Goal: Transaction & Acquisition: Purchase product/service

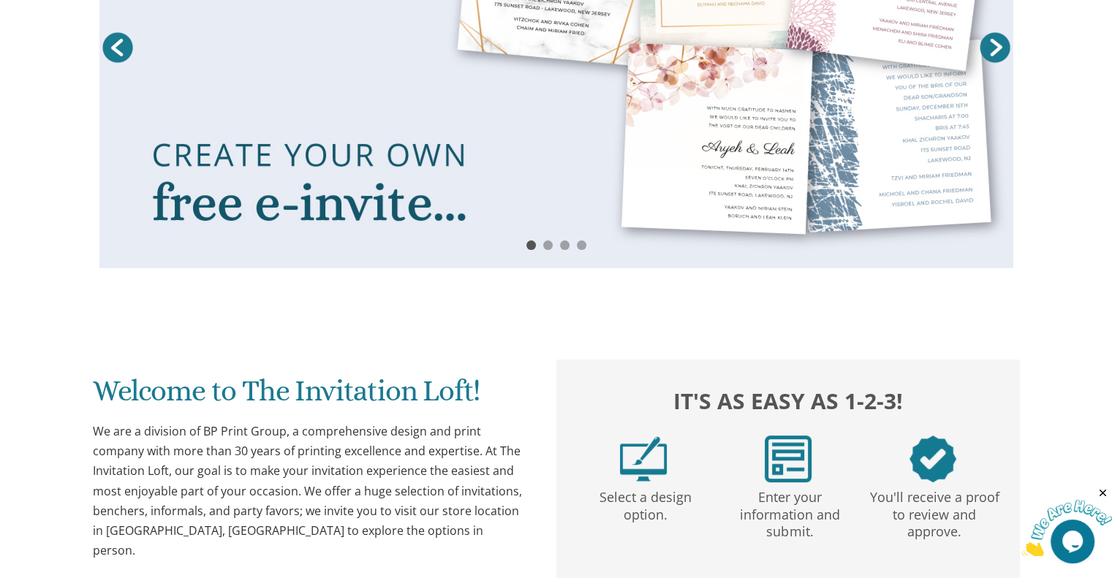
scroll to position [244, 0]
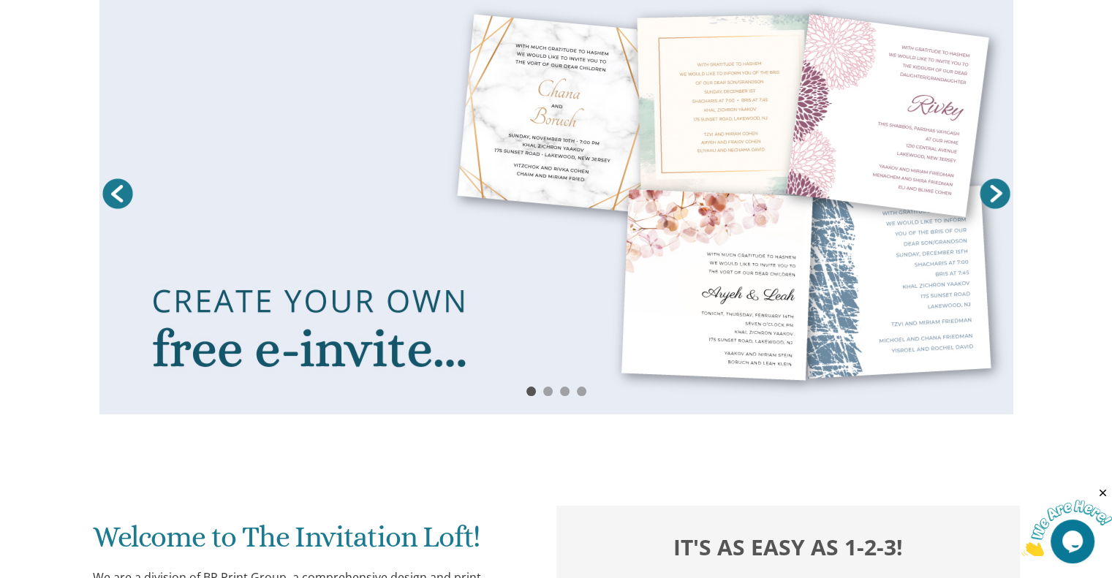
click at [495, 227] on link at bounding box center [556, 197] width 914 height 434
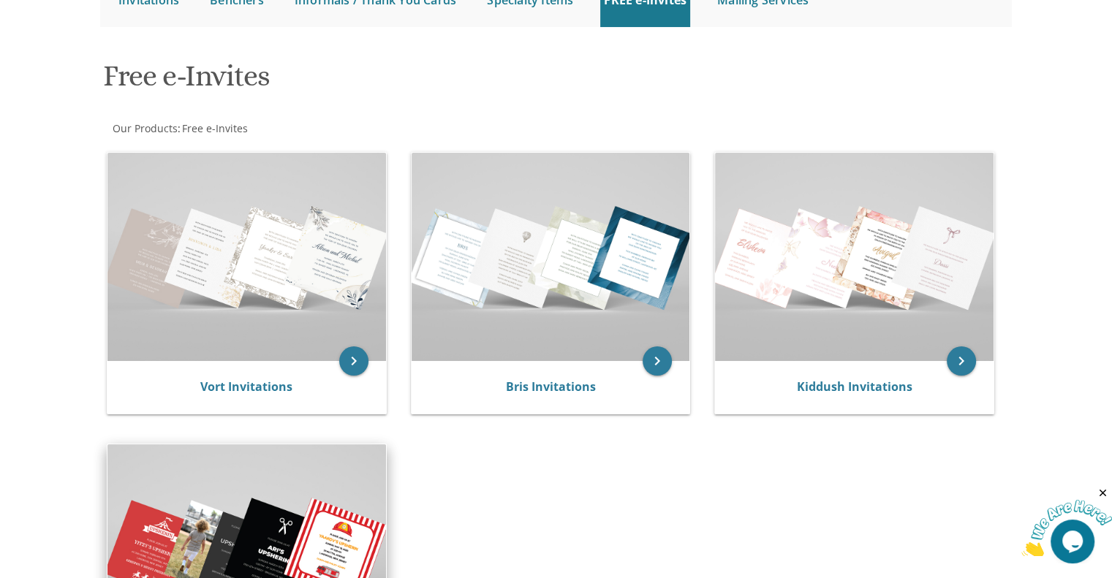
scroll to position [173, 0]
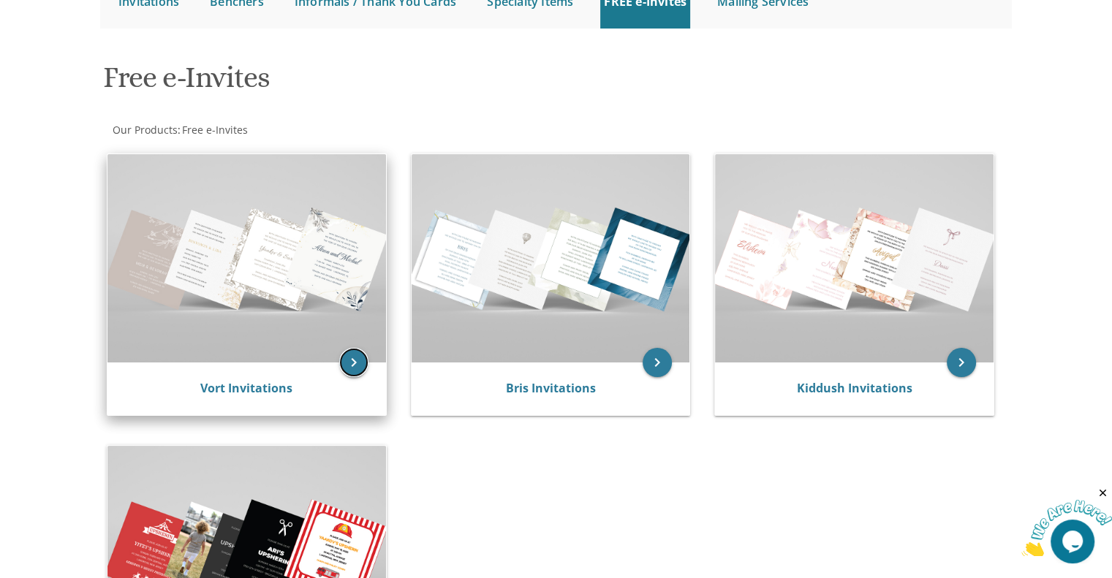
click at [352, 363] on icon "keyboard_arrow_right" at bounding box center [353, 362] width 29 height 29
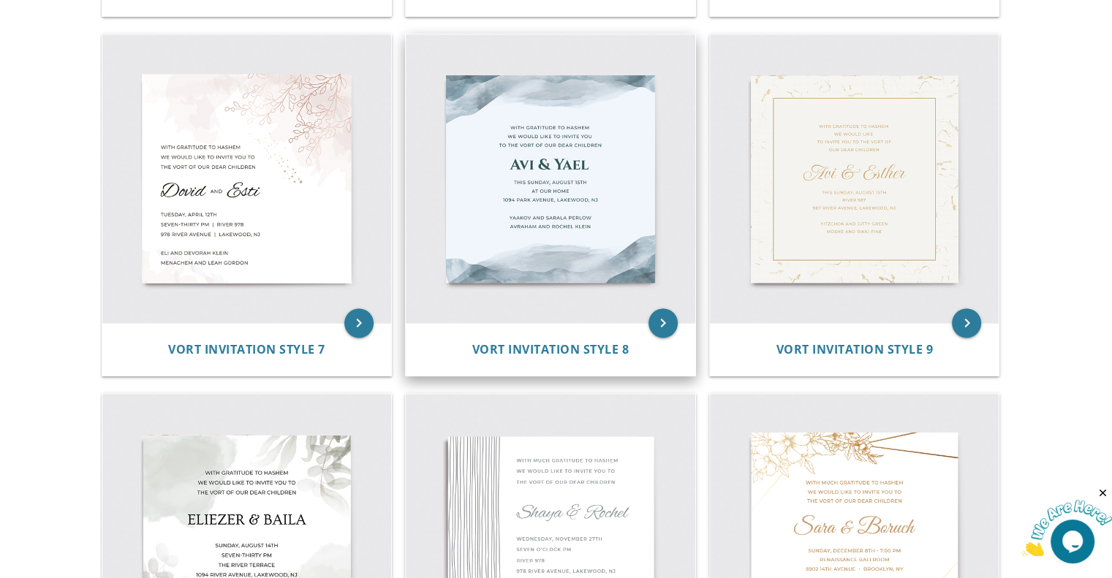
scroll to position [1024, 0]
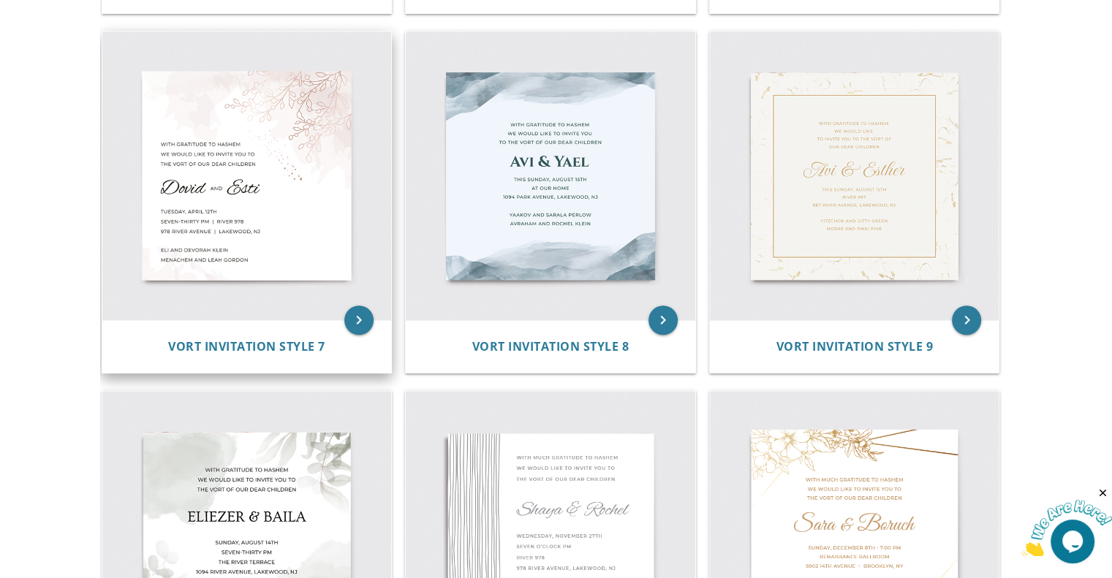
click at [283, 123] on img at bounding box center [247, 176] width 290 height 290
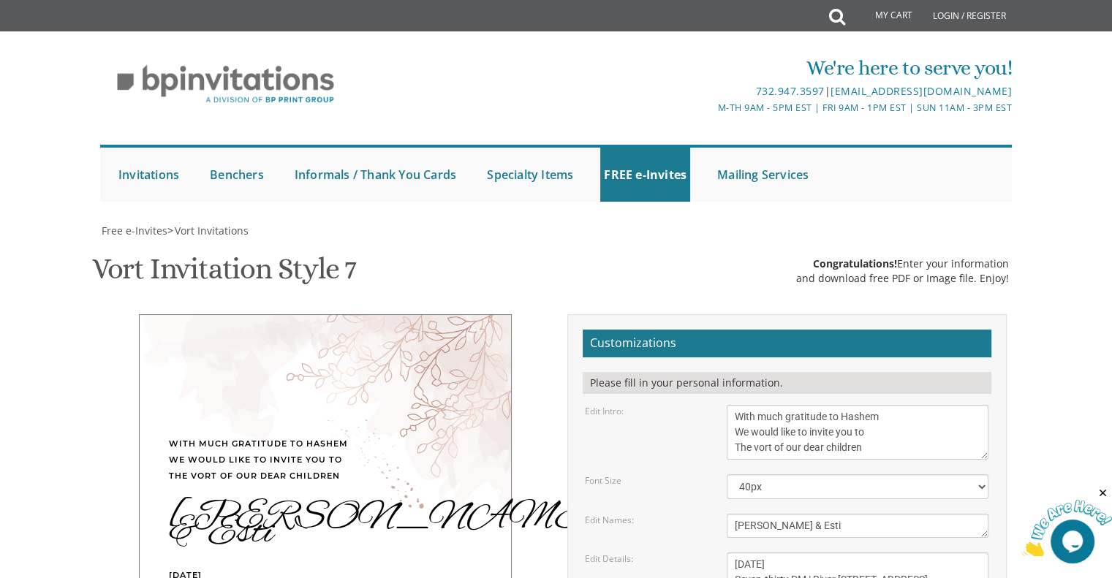
scroll to position [244, 0]
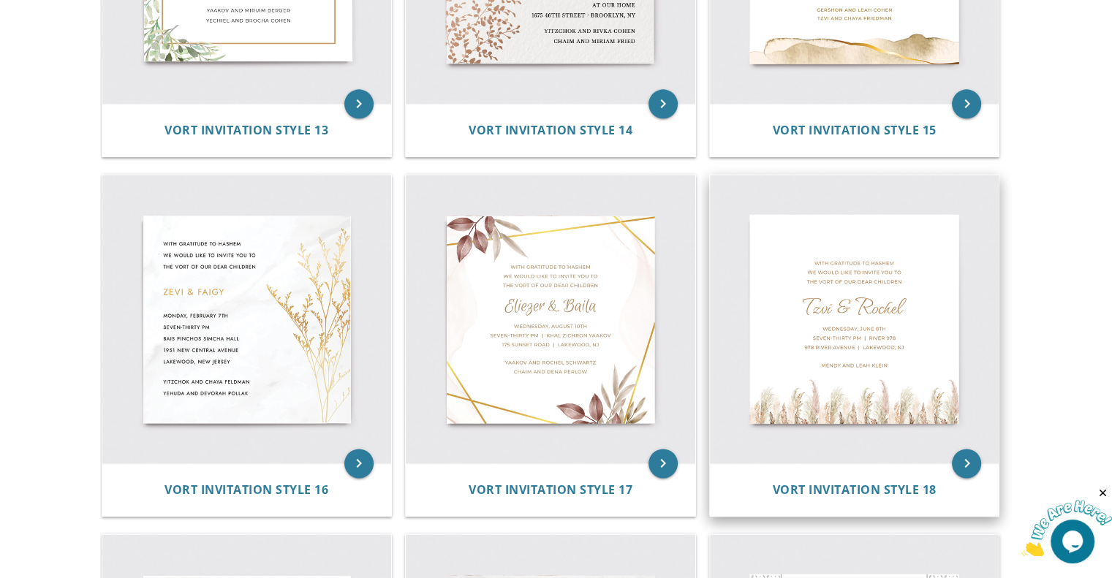
scroll to position [1999, 0]
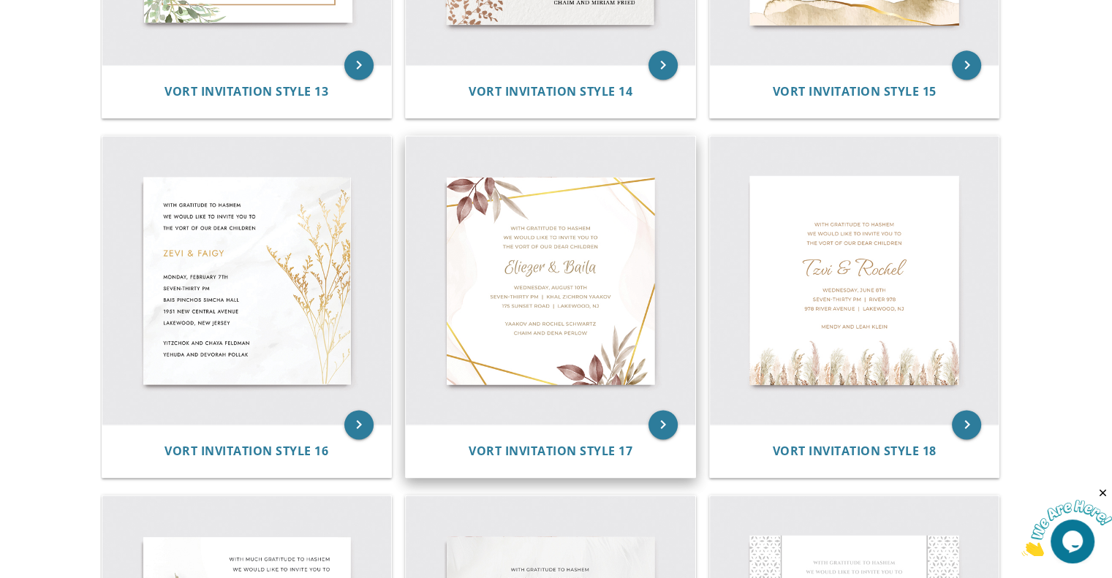
click at [538, 265] on img at bounding box center [551, 281] width 290 height 290
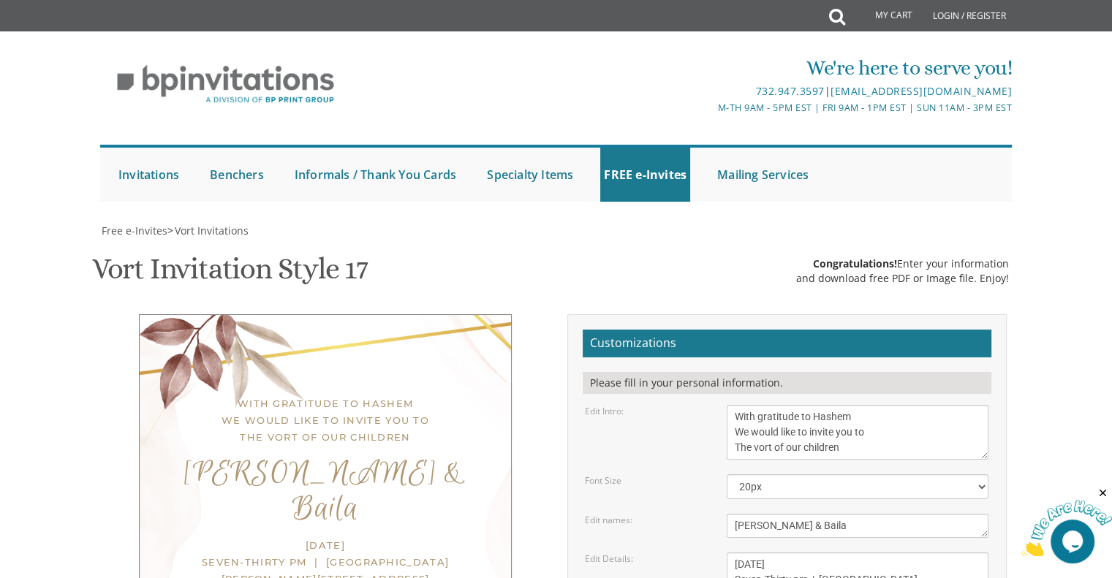
scroll to position [146, 0]
drag, startPoint x: 837, startPoint y: 374, endPoint x: 588, endPoint y: 375, distance: 248.6
click at [588, 514] on div "Edit names: [PERSON_NAME] & Baila" at bounding box center [787, 526] width 426 height 24
type textarea "y"
type textarea "[PERSON_NAME]"
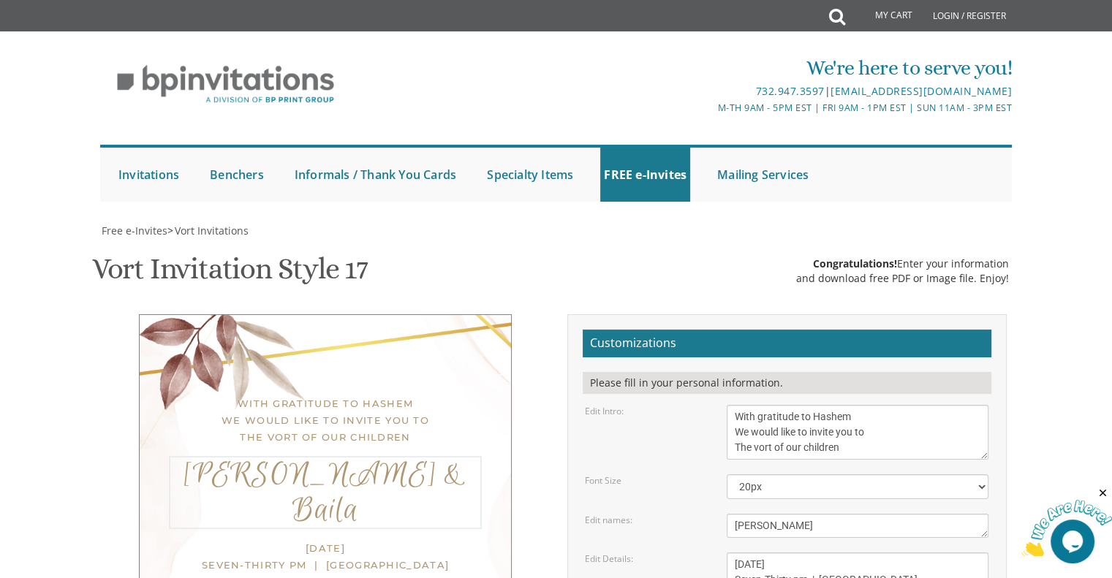
click at [813, 553] on textarea "[DATE] Seven-Thirty pm | [GEOGRAPHIC_DATA][PERSON_NAME][STREET_ADDRESS][GEOGRAP…" at bounding box center [858, 580] width 262 height 55
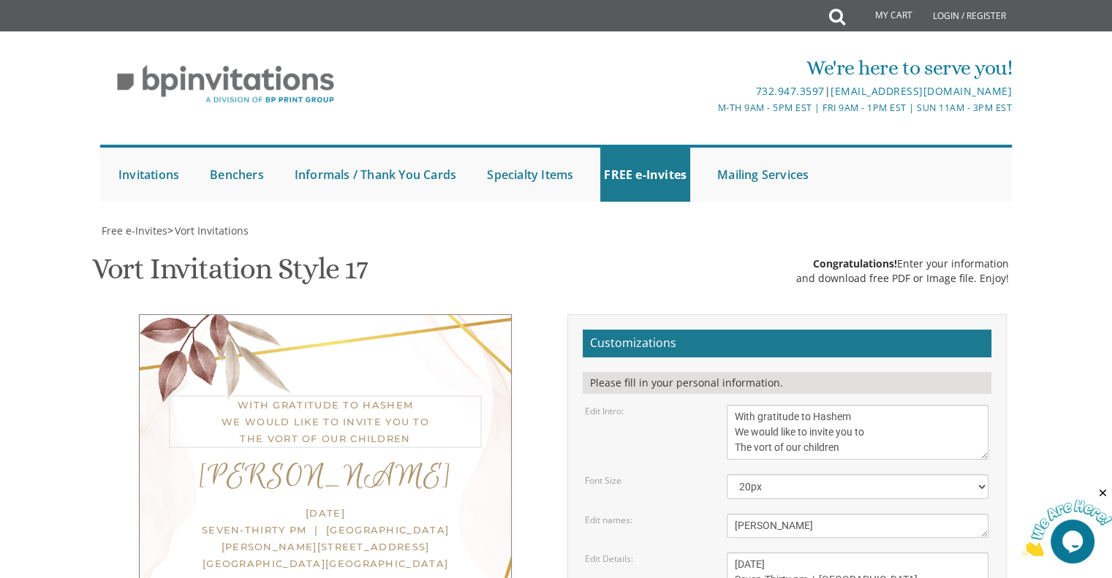
drag, startPoint x: 755, startPoint y: 300, endPoint x: 774, endPoint y: 298, distance: 19.9
click at [774, 405] on textarea "With gratitude to Hashem We would like to invite you to The vort of our children" at bounding box center [858, 432] width 262 height 55
drag, startPoint x: 840, startPoint y: 286, endPoint x: 870, endPoint y: 286, distance: 30.0
click at [870, 405] on textarea "With gratitude to Hashem We would like to invite you to The vort of our children" at bounding box center [858, 432] width 262 height 55
drag, startPoint x: 755, startPoint y: 302, endPoint x: 857, endPoint y: 301, distance: 102.4
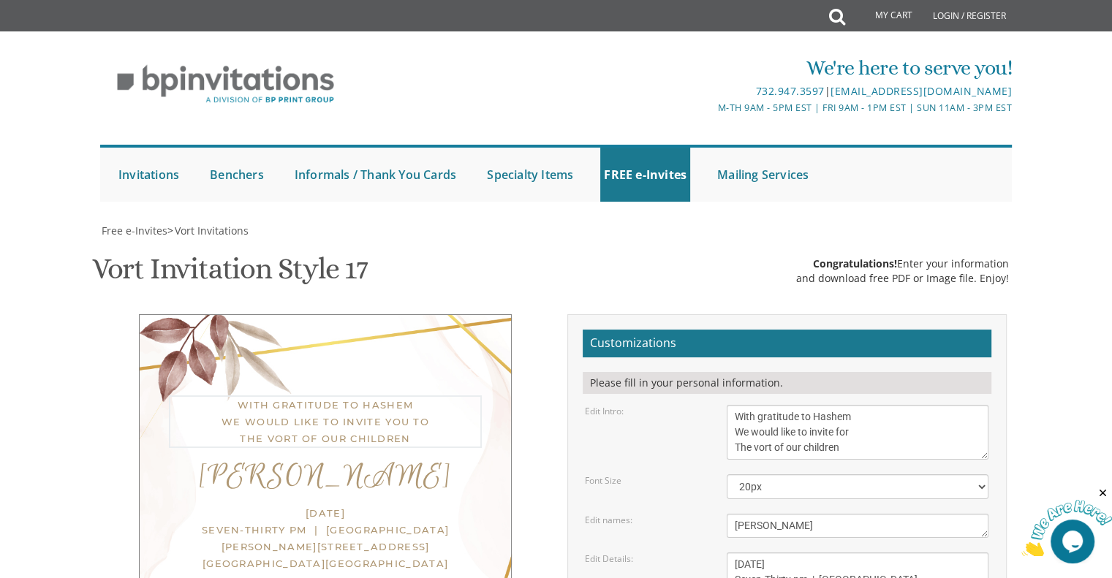
click at [857, 405] on textarea "With gratitude to Hashem We would like to invite you to The vort of our children" at bounding box center [858, 432] width 262 height 55
click at [851, 405] on textarea "With gratitude to Hashem We would like to invite you to The vort of our children" at bounding box center [858, 432] width 262 height 55
click at [782, 405] on textarea "With gratitude to Hashem We would like to invite you to The vort of our children" at bounding box center [858, 432] width 262 height 55
click at [759, 405] on textarea "With gratitude to Hashem We would like to invite you to The vort of our children" at bounding box center [858, 432] width 262 height 55
click at [761, 405] on textarea "With gratitude to Hashem We would like to invite you to The vort of our children" at bounding box center [858, 432] width 262 height 55
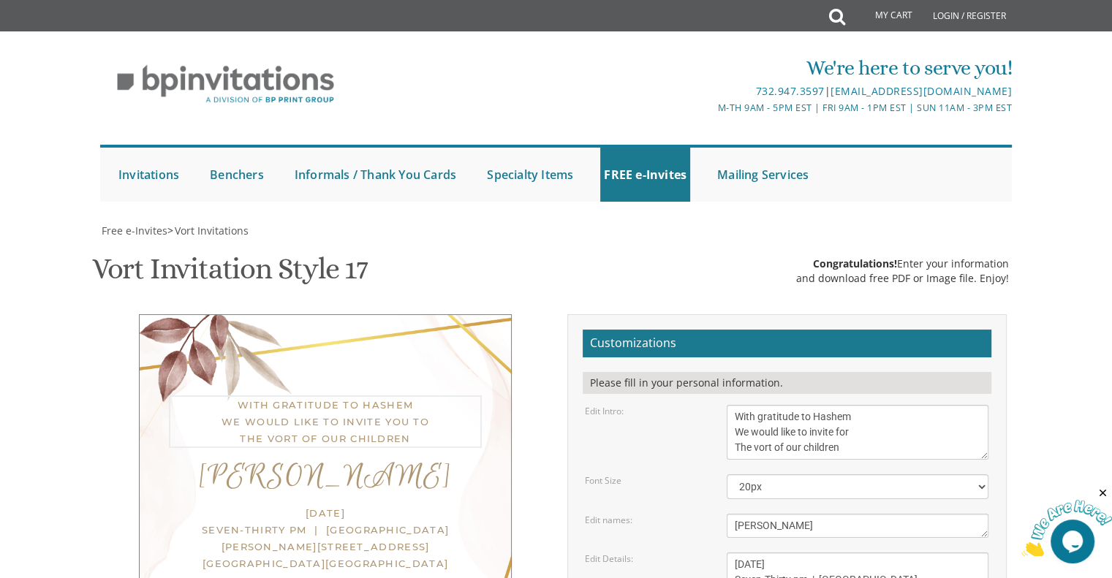
drag, startPoint x: 753, startPoint y: 300, endPoint x: 804, endPoint y: 303, distance: 52.1
click at [804, 405] on textarea "With gratitude to Hashem We would like to invite you to The vort of our children" at bounding box center [858, 432] width 262 height 55
type textarea "With gratitude to Hashem We would like to invite for The Kidusha [PERSON_NAME] …"
drag, startPoint x: 880, startPoint y: 501, endPoint x: 729, endPoint y: 473, distance: 153.2
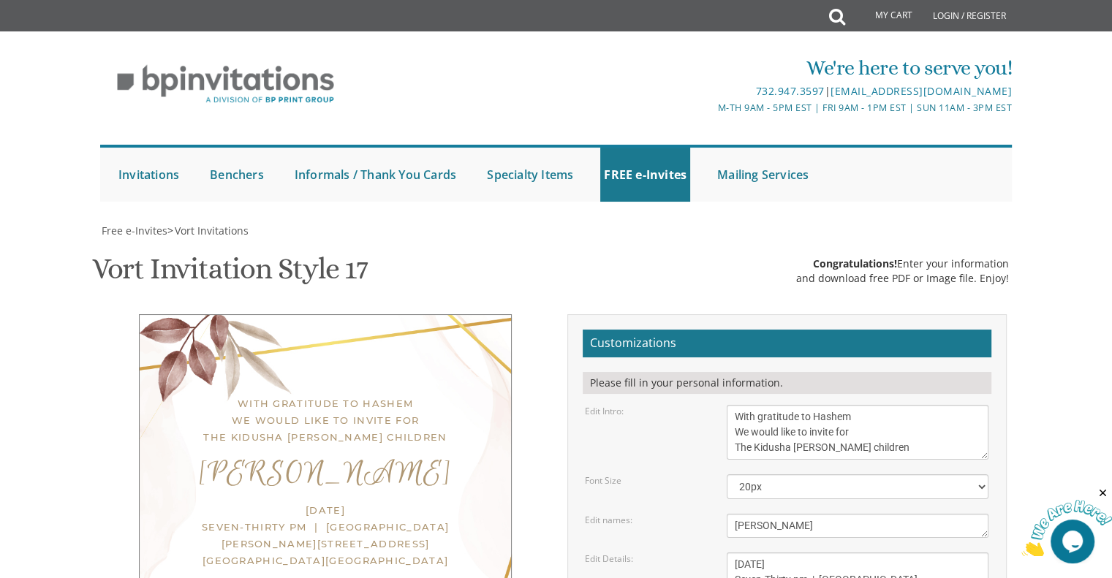
type textarea "S"
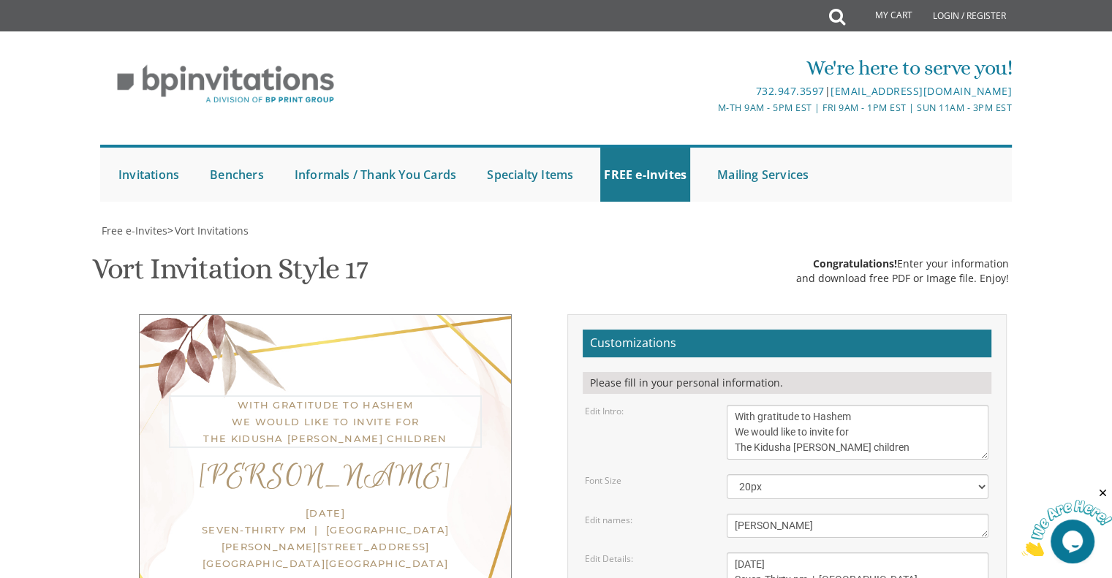
click at [767, 405] on textarea "With gratitude to Hashem We would like to invite you to The vort of our children" at bounding box center [858, 432] width 262 height 55
click at [799, 405] on textarea "With gratitude to Hashem We would like to invite you to The vort of our children" at bounding box center [858, 432] width 262 height 55
click at [771, 405] on textarea "With gratitude to Hashem We would like to invite you to The vort of our children" at bounding box center [858, 432] width 262 height 55
click at [814, 405] on textarea "With gratitude to Hashem We would like to invite you to The vort of our children" at bounding box center [858, 432] width 262 height 55
drag, startPoint x: 787, startPoint y: 420, endPoint x: 772, endPoint y: 416, distance: 15.8
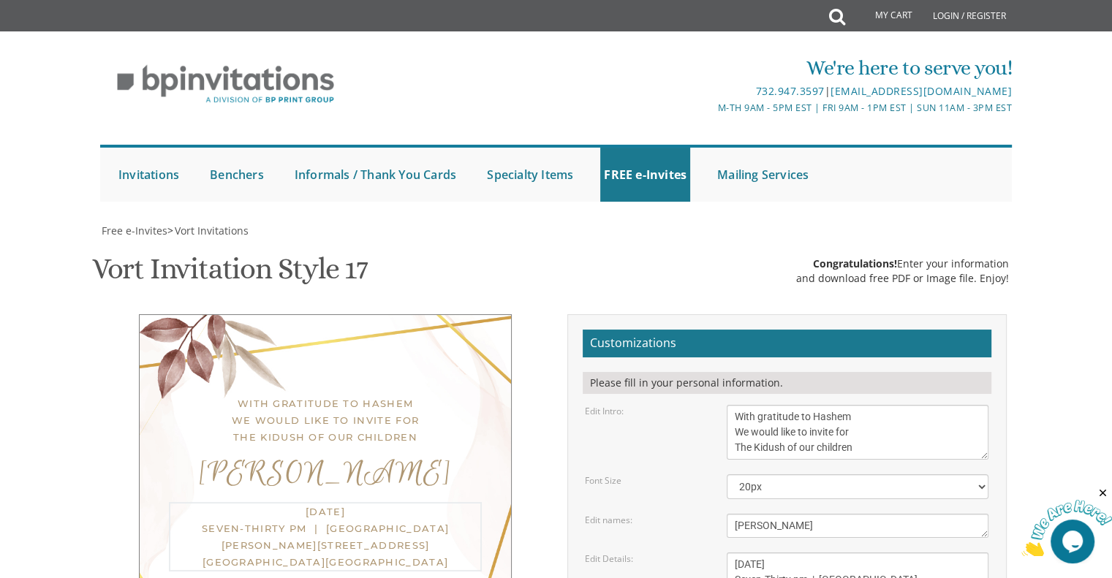
click at [772, 553] on textarea "[DATE] Seven-Thirty pm | [GEOGRAPHIC_DATA][PERSON_NAME][STREET_ADDRESS][GEOGRAP…" at bounding box center [858, 580] width 262 height 55
drag, startPoint x: 818, startPoint y: 300, endPoint x: 880, endPoint y: 306, distance: 62.5
click at [880, 405] on textarea "With gratitude to Hashem We would like to invite you to The vort of our children" at bounding box center [858, 432] width 262 height 55
click at [819, 405] on textarea "With gratitude to Hashem We would like to invite you to The vort of our children" at bounding box center [858, 432] width 262 height 55
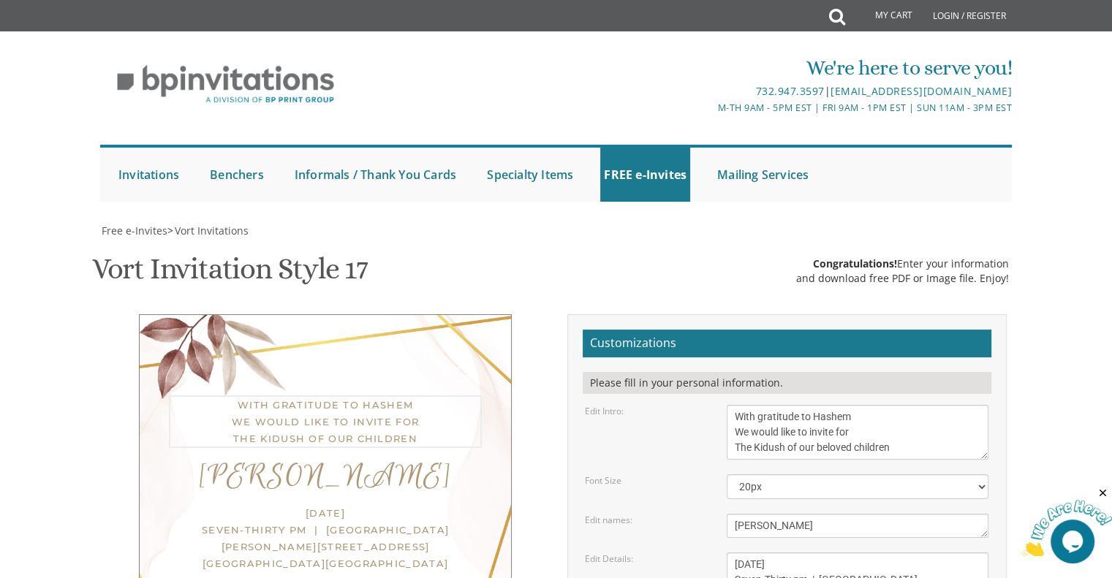
drag, startPoint x: 899, startPoint y: 300, endPoint x: 856, endPoint y: 298, distance: 42.5
click at [856, 405] on textarea "With gratitude to Hashem We would like to invite you to The vort of our children" at bounding box center [858, 432] width 262 height 55
type textarea "With gratitude to Hashem We would like to invite for The Kidush of our beloved …"
click at [800, 401] on form "Customizations Please fill in your personal information. Edit Intro: With grati…" at bounding box center [787, 560] width 409 height 461
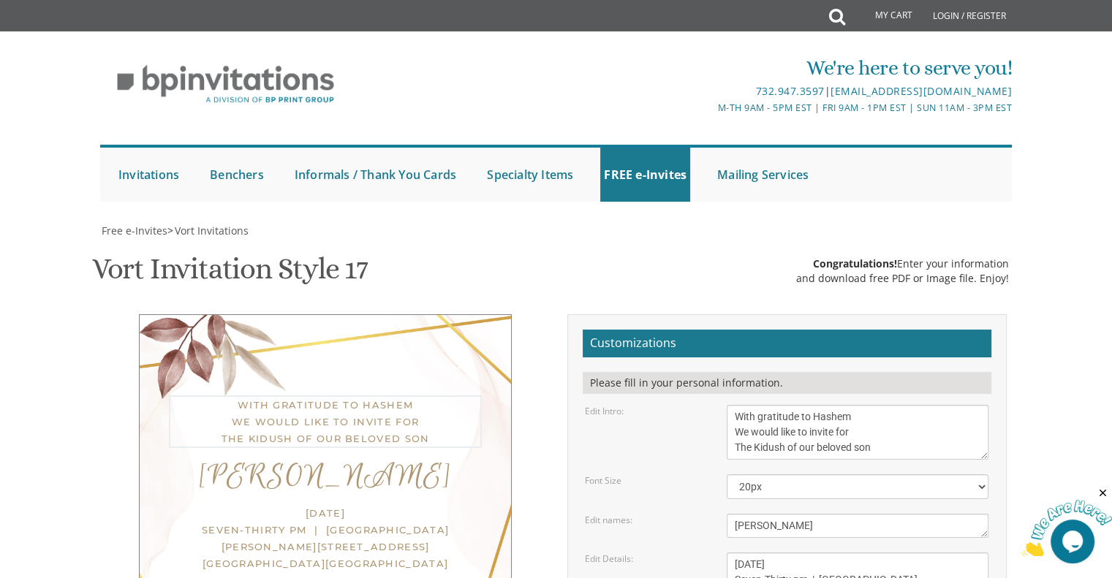
drag, startPoint x: 737, startPoint y: 222, endPoint x: 920, endPoint y: 280, distance: 191.7
click at [920, 330] on form "Customizations Please fill in your personal information. Edit Intro: With grati…" at bounding box center [787, 560] width 409 height 461
click at [919, 405] on textarea "With gratitude to Hashem We would like to invite you to The vort of our children" at bounding box center [858, 432] width 262 height 55
drag, startPoint x: 733, startPoint y: 365, endPoint x: 787, endPoint y: 369, distance: 54.2
click at [787, 553] on textarea "[DATE] Seven-Thirty pm | [GEOGRAPHIC_DATA][PERSON_NAME][STREET_ADDRESS][GEOGRAP…" at bounding box center [858, 580] width 262 height 55
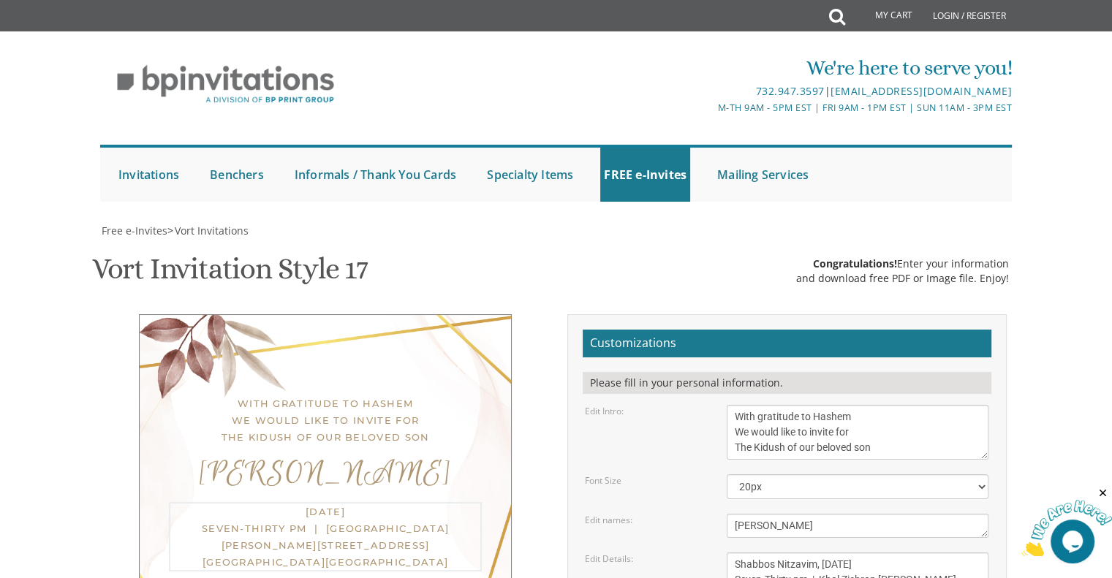
drag, startPoint x: 823, startPoint y: 368, endPoint x: 853, endPoint y: 372, distance: 31.0
click at [853, 553] on textarea "[DATE] Seven-Thirty pm | [GEOGRAPHIC_DATA][PERSON_NAME][STREET_ADDRESS][GEOGRAP…" at bounding box center [858, 580] width 262 height 55
click at [877, 553] on textarea "[DATE] Seven-Thirty pm | [GEOGRAPHIC_DATA][PERSON_NAME][STREET_ADDRESS][GEOGRAP…" at bounding box center [858, 580] width 262 height 55
click at [806, 553] on textarea "[DATE] Seven-Thirty pm | [GEOGRAPHIC_DATA][PERSON_NAME][STREET_ADDRESS][GEOGRAP…" at bounding box center [858, 580] width 262 height 55
drag, startPoint x: 736, startPoint y: 383, endPoint x: 790, endPoint y: 383, distance: 54.1
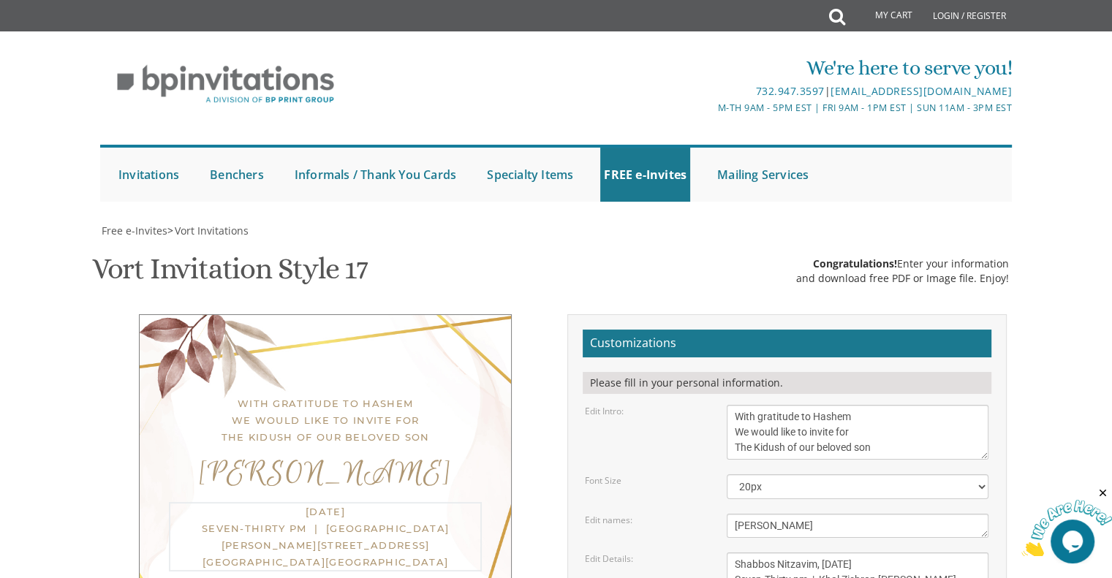
click at [790, 553] on textarea "[DATE] Seven-Thirty pm | [GEOGRAPHIC_DATA][PERSON_NAME][STREET_ADDRESS][GEOGRAP…" at bounding box center [858, 580] width 262 height 55
click at [813, 553] on textarea "[DATE] Seven-Thirty pm | [GEOGRAPHIC_DATA][PERSON_NAME][STREET_ADDRESS][GEOGRAP…" at bounding box center [858, 580] width 262 height 55
click at [842, 553] on textarea "[DATE] Seven-Thirty pm | [GEOGRAPHIC_DATA][PERSON_NAME][STREET_ADDRESS][GEOGRAP…" at bounding box center [858, 580] width 262 height 55
type textarea "Shabbos Nitzavim, [DATE] Eleven and a half am | At [GEOGRAPHIC_DATA][PERSON_NAM…"
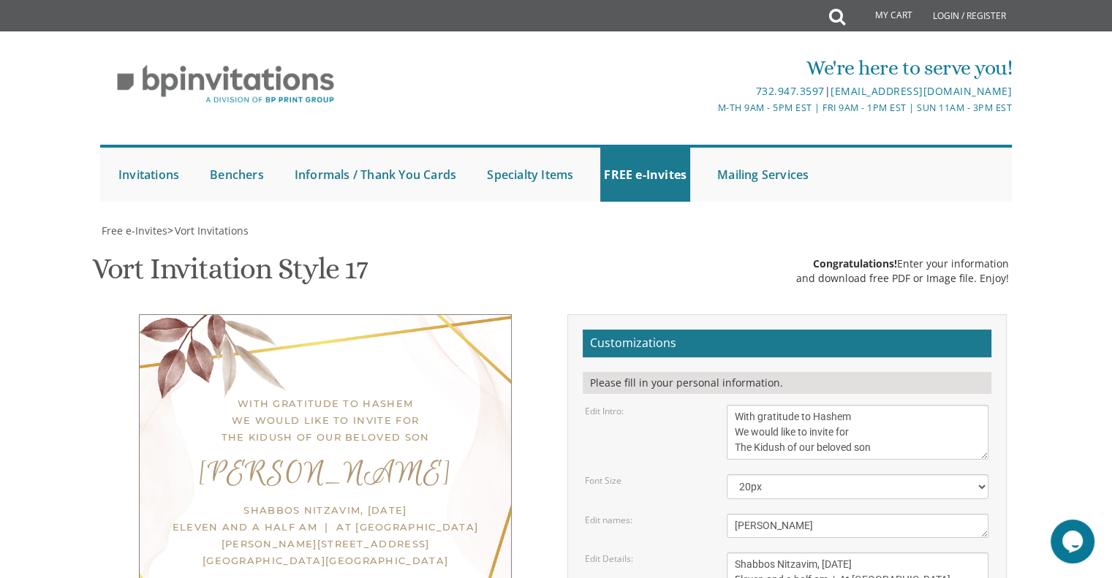
type textarea "[PERSON_NAME] & [PERSON_NAME] Charaz"
drag, startPoint x: 808, startPoint y: 400, endPoint x: 721, endPoint y: 405, distance: 87.2
click at [721, 553] on div "[DATE] Seven-Thirty pm | [GEOGRAPHIC_DATA][PERSON_NAME][STREET_ADDRESS][GEOGRAP…" at bounding box center [858, 580] width 284 height 55
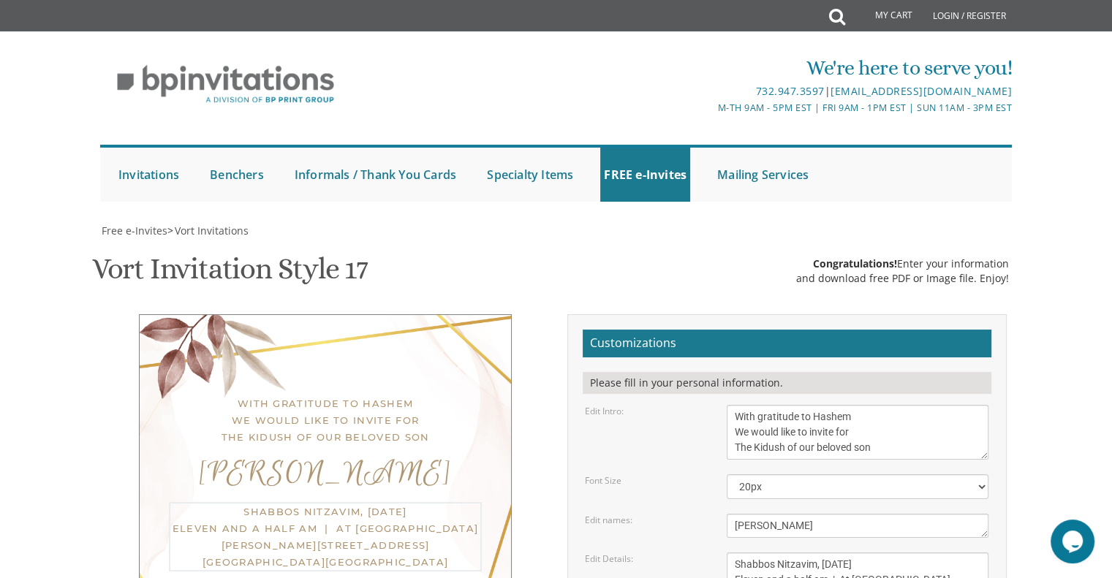
click at [897, 553] on textarea "[DATE] Seven-Thirty pm | [GEOGRAPHIC_DATA][PERSON_NAME][STREET_ADDRESS][GEOGRAP…" at bounding box center [858, 580] width 262 height 55
drag, startPoint x: 878, startPoint y: 382, endPoint x: 975, endPoint y: 383, distance: 97.3
click at [975, 553] on textarea "[DATE] Seven-Thirty pm | [GEOGRAPHIC_DATA][PERSON_NAME][STREET_ADDRESS][GEOGRAP…" at bounding box center [858, 580] width 262 height 55
click at [880, 553] on textarea "[DATE] Seven-Thirty pm | [GEOGRAPHIC_DATA][PERSON_NAME][STREET_ADDRESS][GEOGRAP…" at bounding box center [858, 580] width 262 height 55
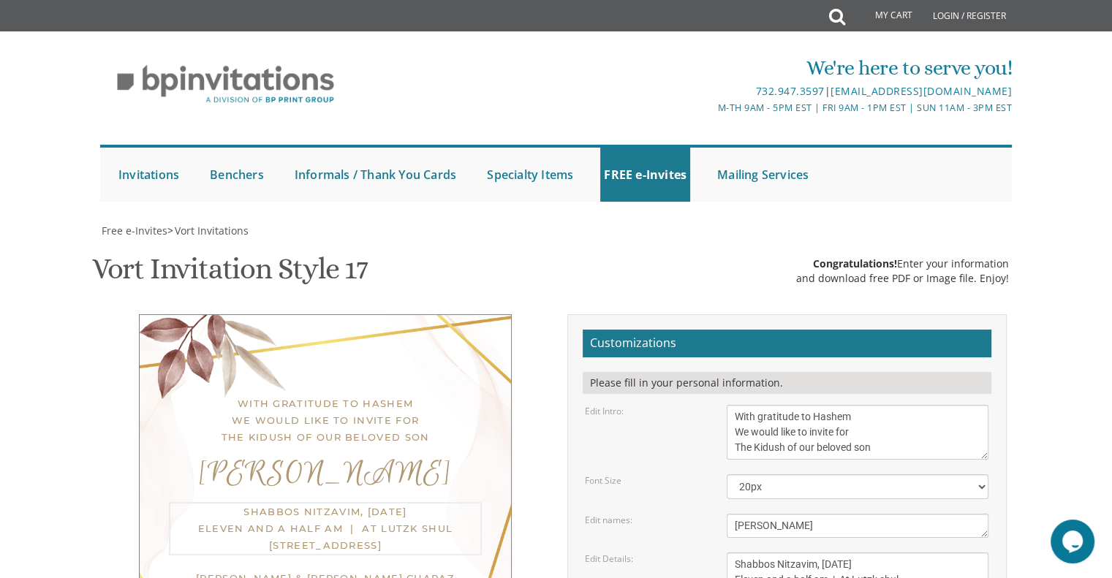
drag, startPoint x: 734, startPoint y: 315, endPoint x: 807, endPoint y: 327, distance: 74.1
click at [807, 553] on textarea "[DATE] Seven-Thirty pm | [GEOGRAPHIC_DATA][PERSON_NAME][STREET_ADDRESS][GEOGRAP…" at bounding box center [858, 580] width 262 height 55
paste textarea "520 [GEOGRAPHIC_DATA] R"
type textarea "Shabbos Nitzavim, [DATE] Eleven and a half am | At Lutzk shul [STREET_ADDRESS]"
click at [696, 331] on form "Customizations Please fill in your personal information. Edit Intro: With grati…" at bounding box center [787, 560] width 409 height 461
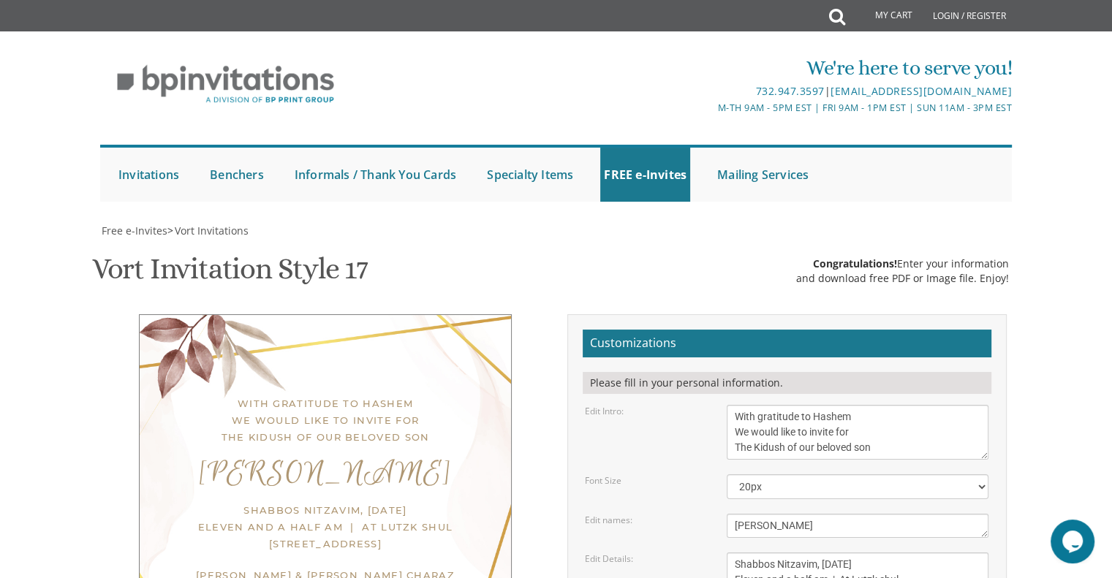
scroll to position [131, 0]
